Goal: Check status: Check status

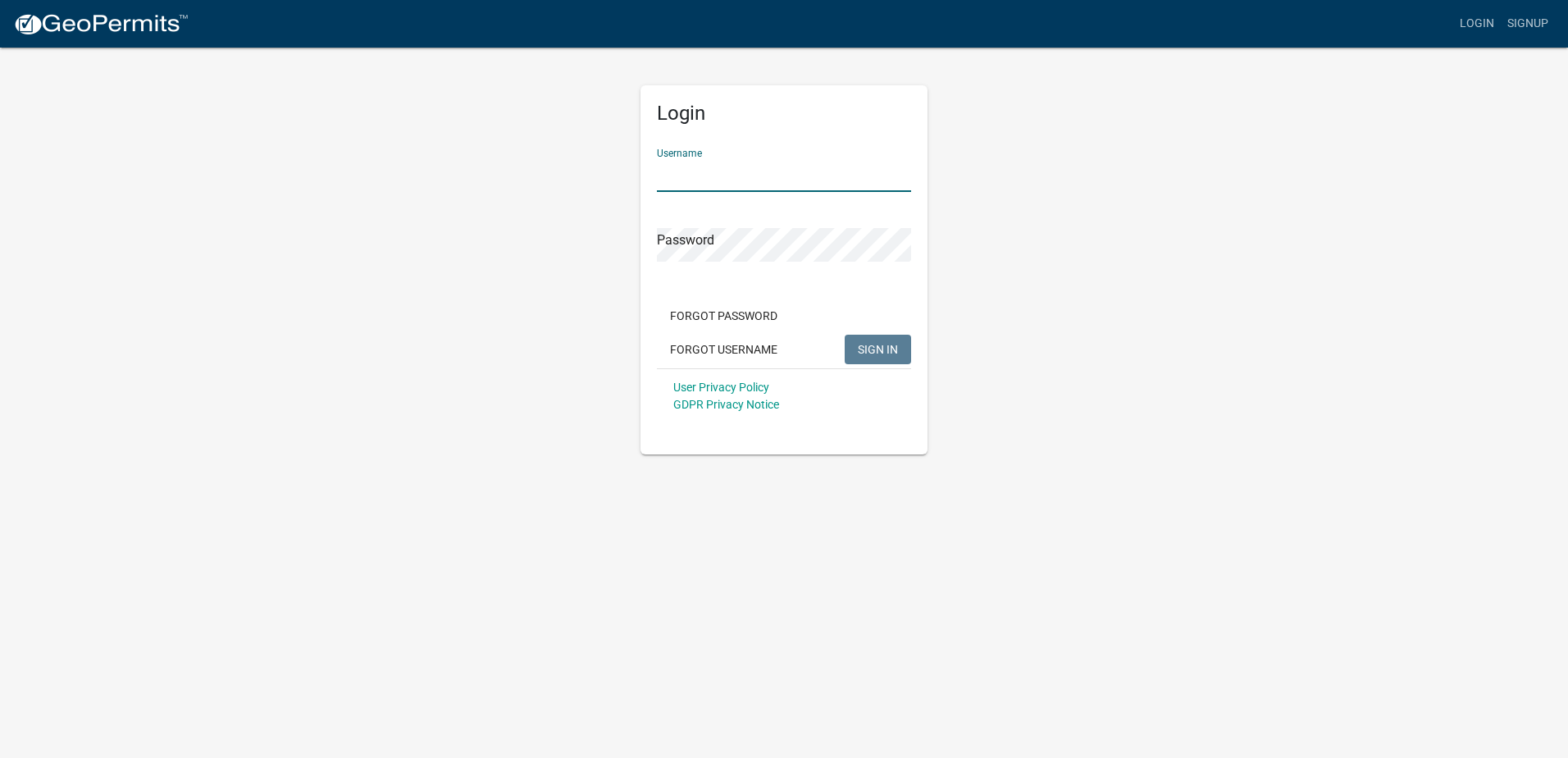
click at [690, 174] on input "Username" at bounding box center [784, 175] width 255 height 33
type input "[EMAIL_ADDRESS][DOMAIN_NAME]"
click at [891, 354] on span "SIGN IN" at bounding box center [878, 348] width 40 height 13
click at [619, 217] on div "Login Username [EMAIL_ADDRESS][DOMAIN_NAME] Password Forgot Password Forgot Use…" at bounding box center [784, 250] width 935 height 408
click at [845, 335] on button "SIGN IN" at bounding box center [879, 350] width 67 height 29
